Goal: Navigation & Orientation: Find specific page/section

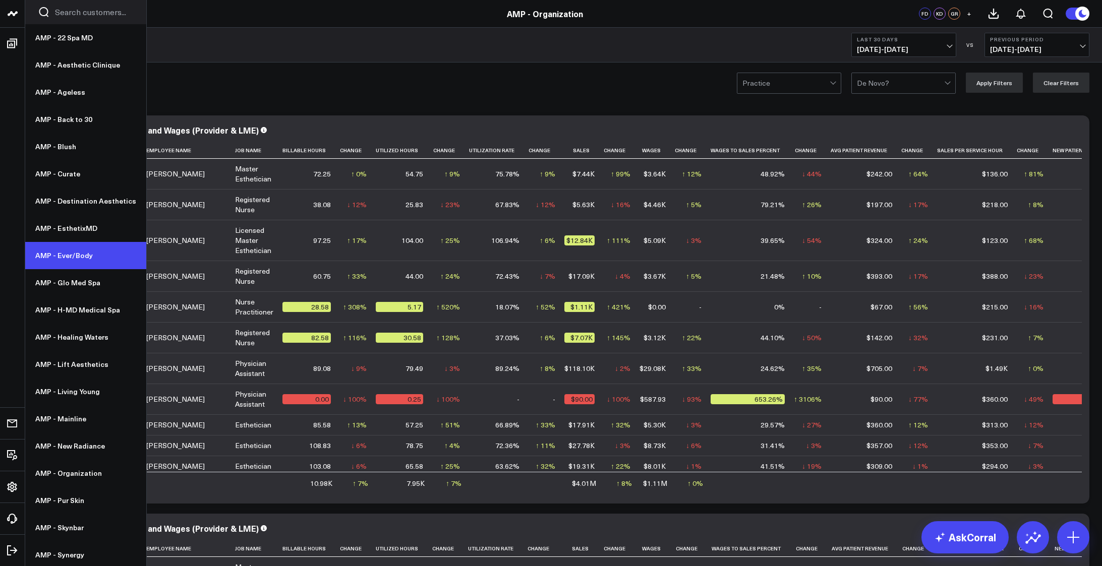
click at [50, 255] on link "AMP - Ever/Body" at bounding box center [85, 255] width 121 height 27
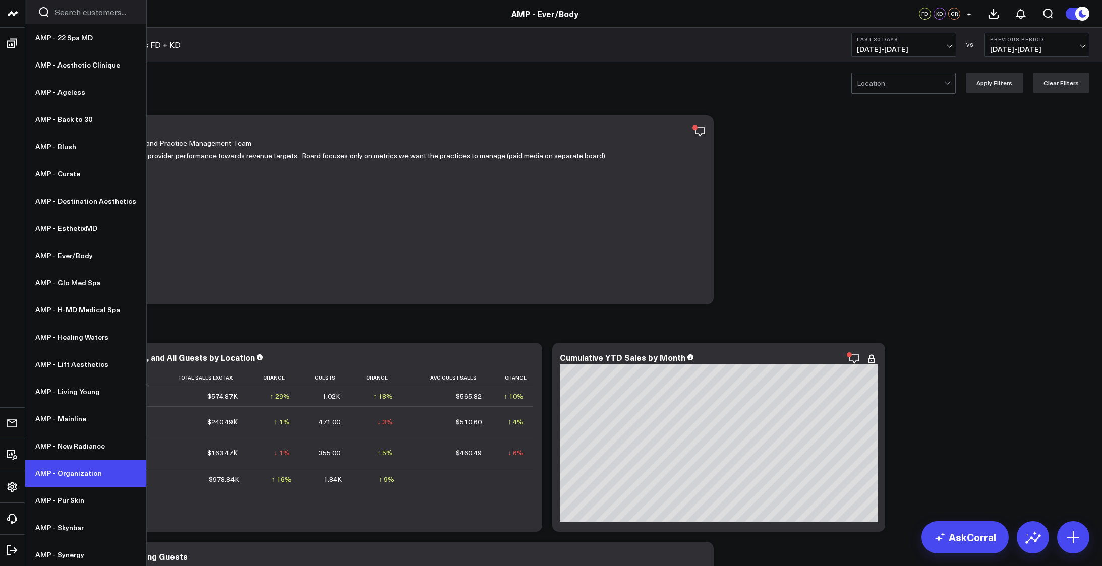
click at [73, 477] on link "AMP - Organization" at bounding box center [85, 473] width 121 height 27
